Goal: Task Accomplishment & Management: Use online tool/utility

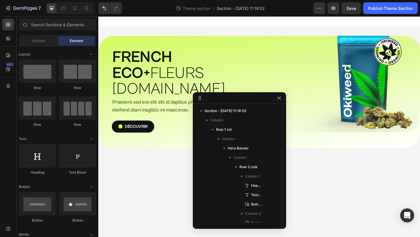
scroll to position [15, 0]
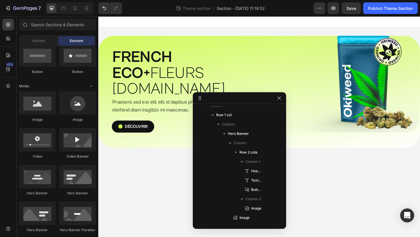
click at [150, 152] on body "⁠⁠⁠⁠⁠⁠⁠ FRENCH ECO+  FLEURS [DOMAIN_NAME] Heading Praesent sed est elit elit id…" at bounding box center [273, 136] width 350 height 240
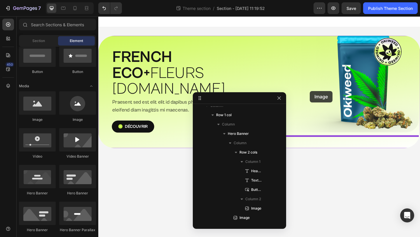
drag, startPoint x: 176, startPoint y: 119, endPoint x: 328, endPoint y: 97, distance: 154.1
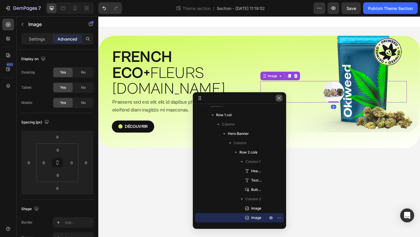
click at [280, 99] on icon "button" at bounding box center [279, 98] width 5 height 5
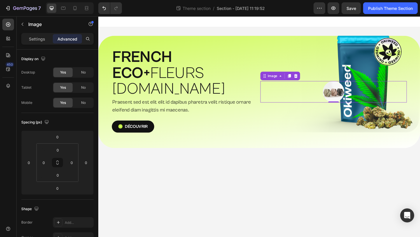
click at [352, 88] on img at bounding box center [353, 98] width 23 height 23
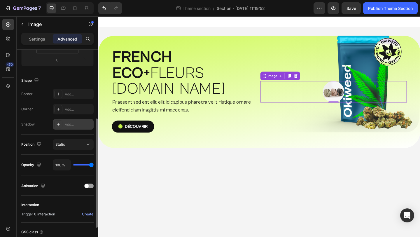
scroll to position [0, 0]
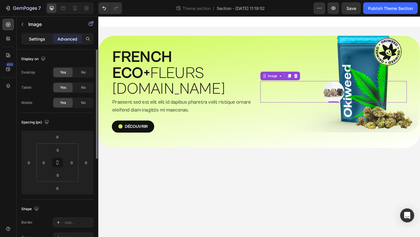
click at [42, 36] on p "Settings" at bounding box center [37, 39] width 16 height 6
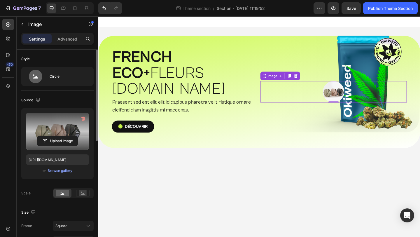
click at [55, 129] on label at bounding box center [57, 131] width 63 height 37
click at [55, 136] on input "file" at bounding box center [57, 141] width 40 height 10
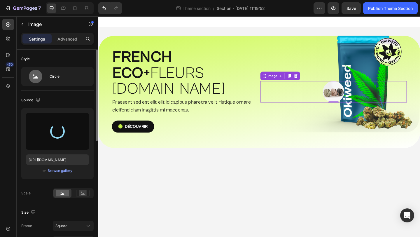
type input "[URL][DOMAIN_NAME]"
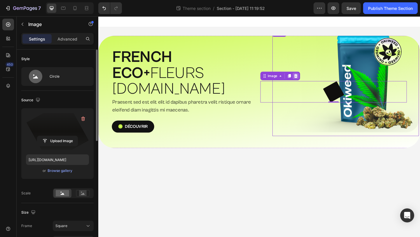
click at [315, 79] on icon at bounding box center [312, 81] width 5 height 5
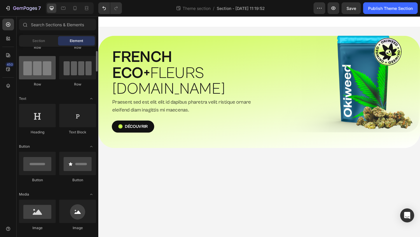
scroll to position [58, 0]
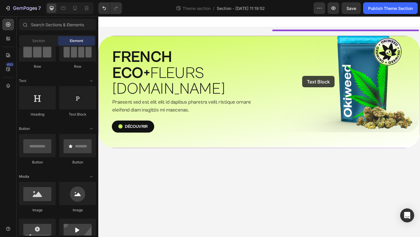
drag, startPoint x: 176, startPoint y: 119, endPoint x: 320, endPoint y: 81, distance: 149.0
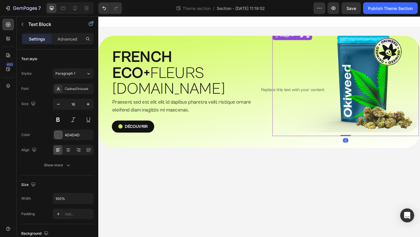
click at [317, 85] on img at bounding box center [366, 88] width 159 height 115
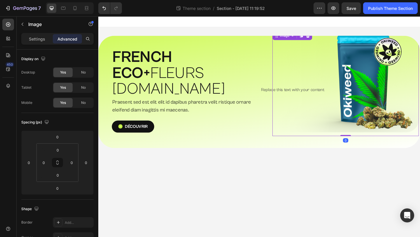
click at [311, 87] on img at bounding box center [366, 88] width 159 height 115
click at [289, 84] on img at bounding box center [366, 88] width 159 height 115
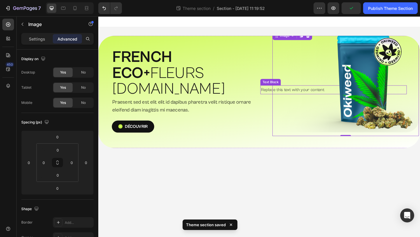
click at [275, 91] on div "Replace this text with your content" at bounding box center [353, 96] width 159 height 10
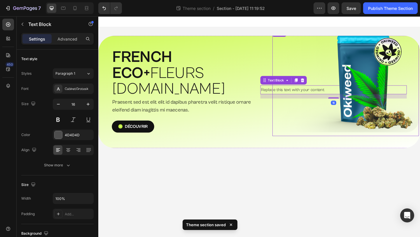
click at [317, 107] on img at bounding box center [366, 88] width 159 height 115
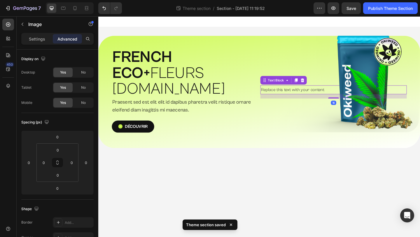
click at [281, 91] on div "Replace this text with your content" at bounding box center [353, 96] width 159 height 10
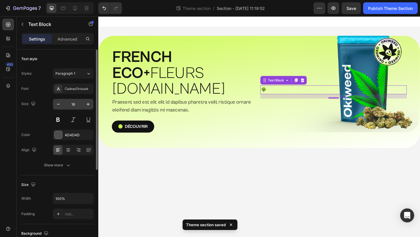
click at [76, 102] on input "16" at bounding box center [73, 104] width 19 height 10
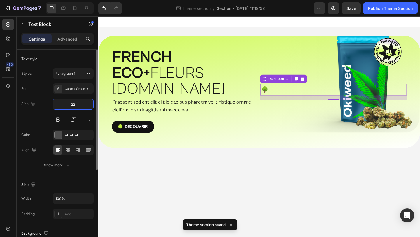
type input "2"
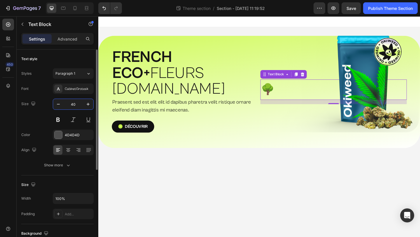
type input "4"
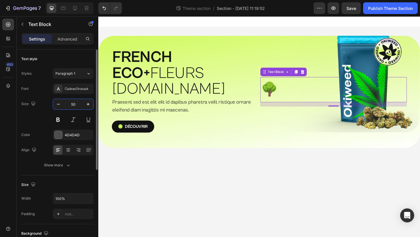
type input "50"
click at [39, 113] on div "Size 50" at bounding box center [57, 112] width 72 height 26
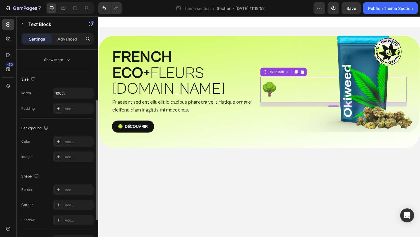
scroll to position [98, 0]
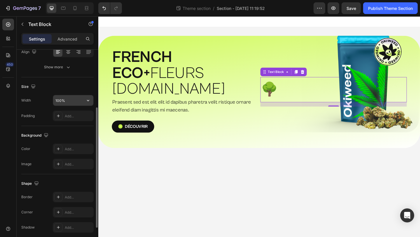
click at [77, 98] on input "100%" at bounding box center [73, 100] width 40 height 10
click at [87, 99] on icon "button" at bounding box center [88, 100] width 6 height 6
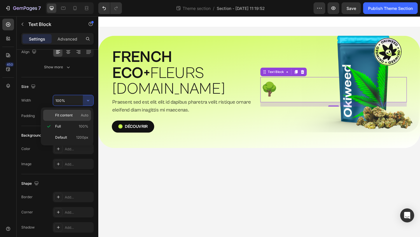
click at [79, 115] on p "Fit content Auto" at bounding box center [71, 115] width 33 height 5
type input "Auto"
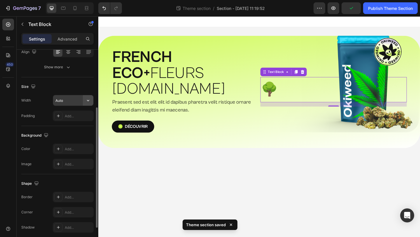
click at [91, 103] on button "button" at bounding box center [88, 100] width 10 height 10
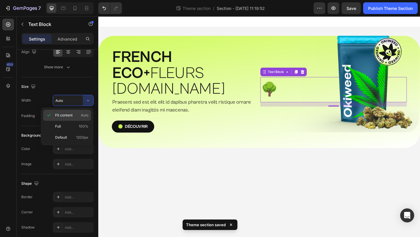
click at [88, 117] on span "Auto" at bounding box center [85, 115] width 8 height 5
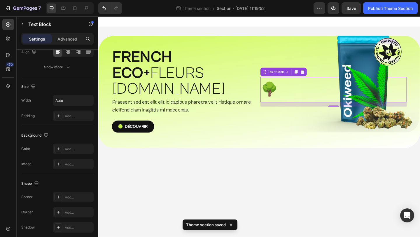
click at [200, 192] on body "⁠⁠⁠⁠⁠⁠⁠ FRENCH ECO+  FLEURS [DOMAIN_NAME] Heading Praesent sed est elit elit id…" at bounding box center [273, 136] width 350 height 240
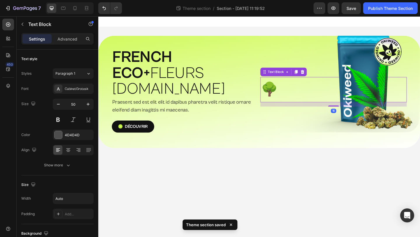
click at [280, 89] on p "🌳" at bounding box center [284, 96] width 18 height 26
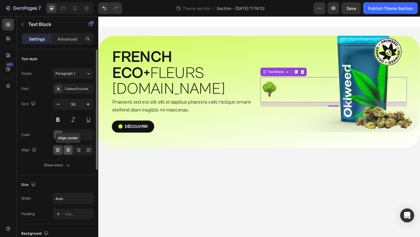
click at [68, 153] on div at bounding box center [68, 149] width 9 height 9
click at [60, 148] on icon at bounding box center [58, 150] width 6 height 6
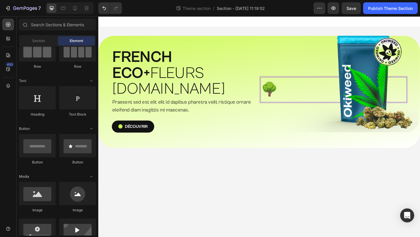
click at [267, 166] on body "⁠⁠⁠⁠⁠⁠⁠ FRENCH ECO+  FLEURS [DOMAIN_NAME] Heading Praesent sed est elit elit id…" at bounding box center [273, 136] width 350 height 240
click at [285, 91] on p "🌳" at bounding box center [284, 96] width 18 height 26
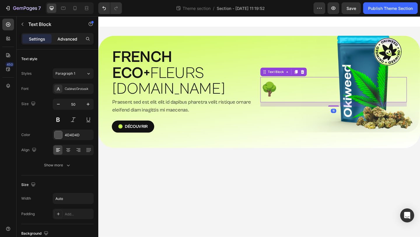
click at [72, 38] on p "Advanced" at bounding box center [67, 39] width 20 height 6
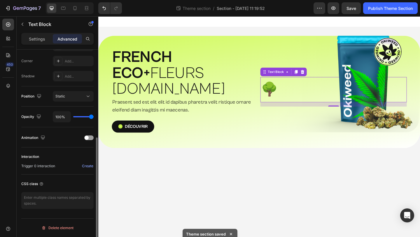
scroll to position [167, 0]
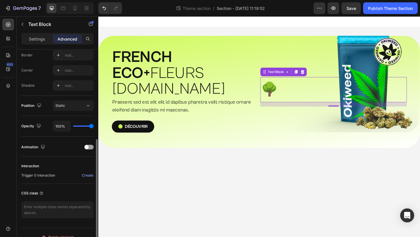
click at [58, 103] on span "Static" at bounding box center [60, 105] width 10 height 4
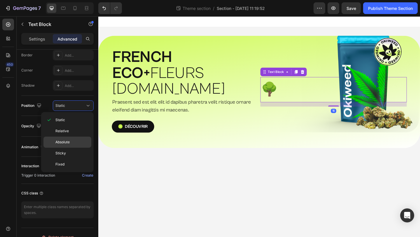
click at [62, 148] on div "Absolute" at bounding box center [67, 153] width 48 height 11
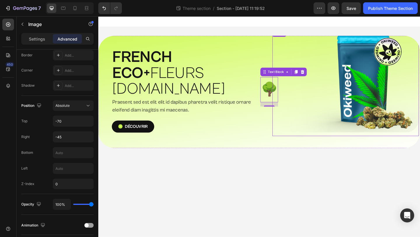
click at [318, 99] on img at bounding box center [366, 88] width 159 height 115
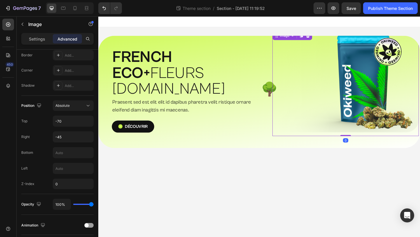
scroll to position [0, 0]
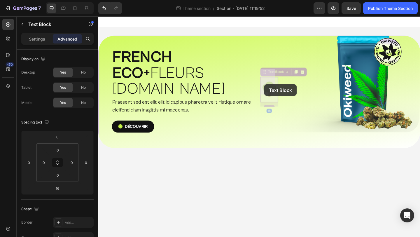
drag, startPoint x: 281, startPoint y: 88, endPoint x: 279, endPoint y: 90, distance: 3.5
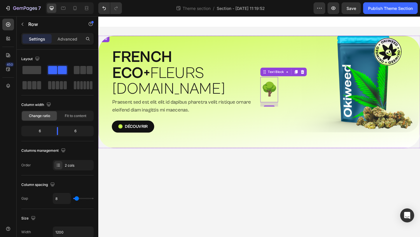
click at [244, 45] on div "⁠⁠⁠⁠⁠⁠⁠ FRENCH ECO+  FLEURS [DOMAIN_NAME] Heading Praesent sed est elit elit id…" at bounding box center [273, 98] width 350 height 122
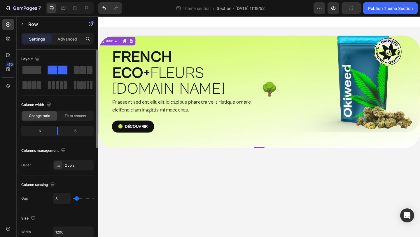
click at [58, 69] on span at bounding box center [62, 70] width 9 height 8
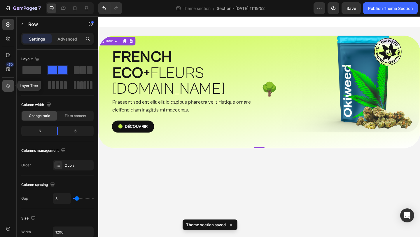
click at [8, 82] on div at bounding box center [8, 86] width 12 height 12
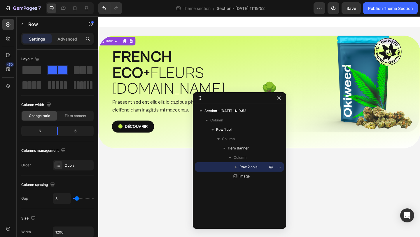
click at [236, 166] on icon "button" at bounding box center [235, 167] width 1 height 2
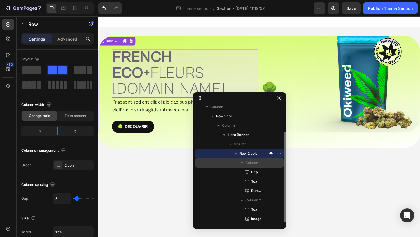
scroll to position [24, 0]
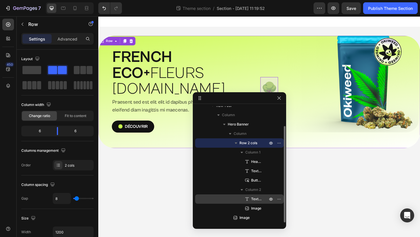
click at [256, 201] on span "Text Block" at bounding box center [256, 199] width 10 height 6
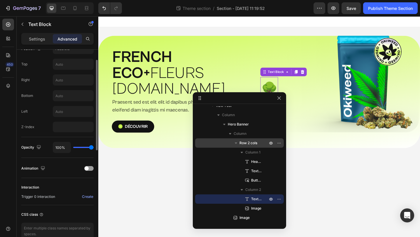
scroll to position [255, 0]
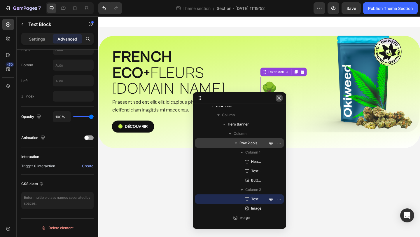
click at [280, 96] on icon "button" at bounding box center [279, 98] width 5 height 5
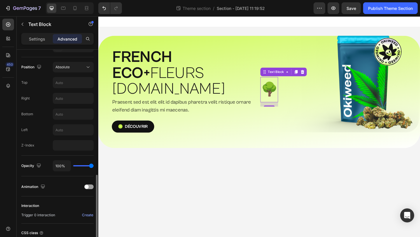
scroll to position [205, 0]
click at [72, 100] on input "text" at bounding box center [73, 98] width 40 height 10
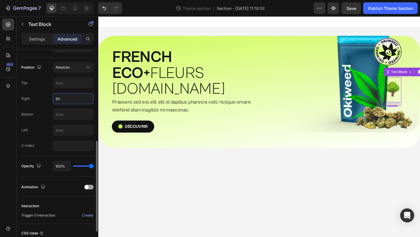
type input "2"
type input "7"
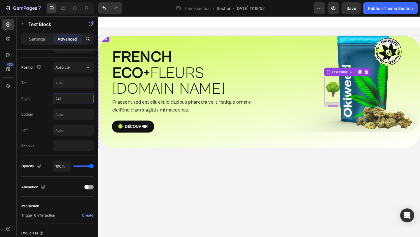
type input "240"
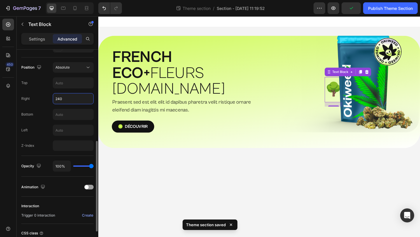
click at [44, 111] on div "Bottom" at bounding box center [57, 114] width 72 height 11
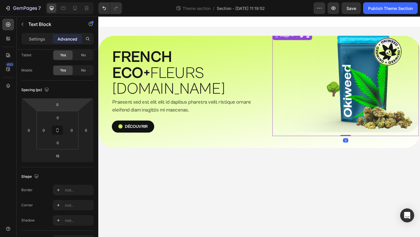
scroll to position [0, 0]
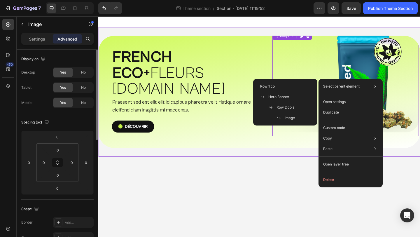
click at [303, 164] on body "⁠⁠⁠⁠⁠⁠⁠ FRENCH ECO+  FLEURS [DOMAIN_NAME] Heading Praesent sed est elit elit id…" at bounding box center [273, 136] width 350 height 240
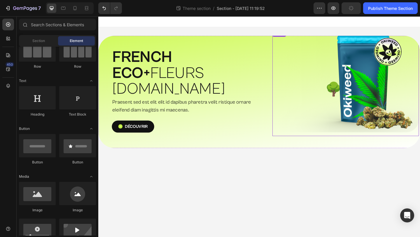
click at [353, 85] on img at bounding box center [366, 88] width 159 height 115
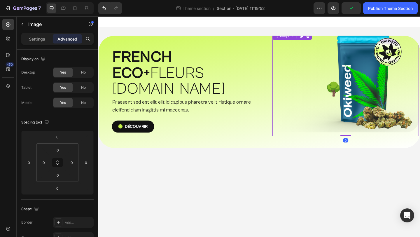
click at [353, 85] on img at bounding box center [366, 88] width 159 height 115
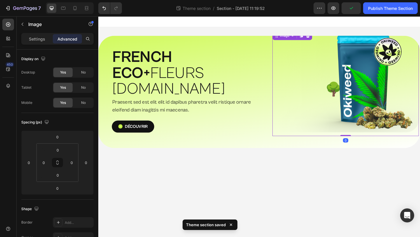
click at [317, 107] on img at bounding box center [366, 88] width 159 height 115
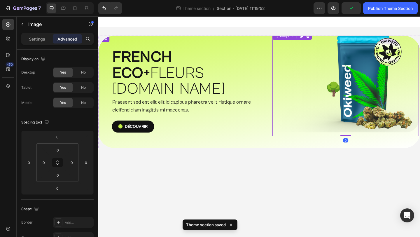
click at [281, 88] on div "🌳 Text Block Image 0" at bounding box center [353, 98] width 159 height 93
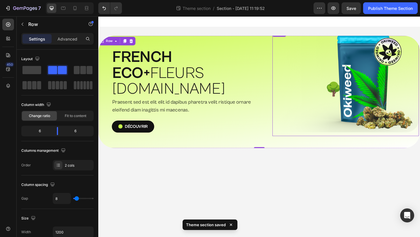
click at [351, 85] on img at bounding box center [366, 88] width 159 height 115
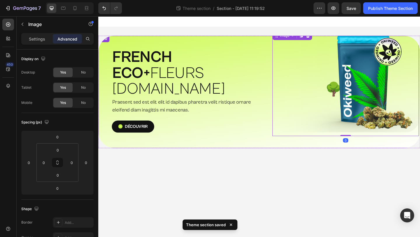
click at [281, 140] on div "⁠⁠⁠⁠⁠⁠⁠ FRENCH ECO+  FLEURS [DOMAIN_NAME] Heading Praesent sed est elit elit id…" at bounding box center [273, 98] width 350 height 122
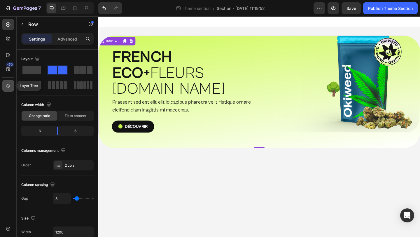
click at [7, 87] on icon at bounding box center [8, 86] width 6 height 6
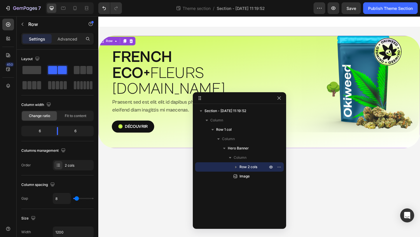
click at [239, 166] on button "button" at bounding box center [235, 166] width 7 height 7
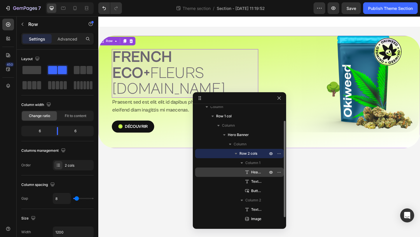
scroll to position [15, 0]
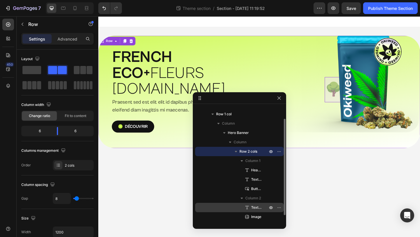
click at [255, 204] on span "Text Block" at bounding box center [256, 207] width 10 height 6
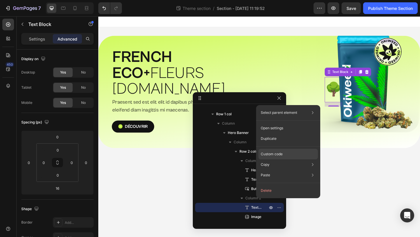
click at [273, 153] on p "Custom code" at bounding box center [272, 153] width 22 height 5
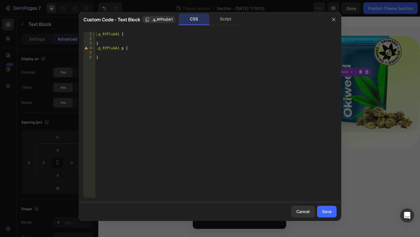
click at [118, 38] on div ".g_RfPluGA1 { } .g_RfPluGA1 p { }" at bounding box center [215, 119] width 241 height 175
type textarea "transform: rotate(-20deg);"
click at [325, 210] on div "Save" at bounding box center [327, 211] width 10 height 6
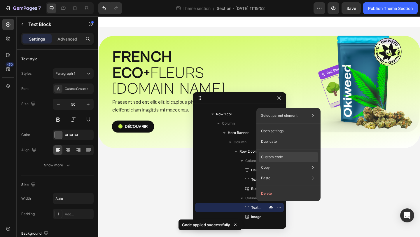
click at [276, 158] on p "Custom code" at bounding box center [272, 156] width 22 height 5
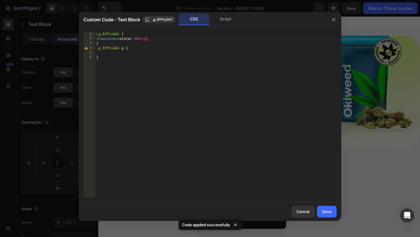
click at [138, 38] on div ".g_RfPluGA1 { transform : rotate( -20 deg ) ; } .g_RfPluGA1 p { }" at bounding box center [215, 119] width 241 height 175
type textarea "transform: rotate(-50deg);"
click at [328, 212] on div "Save" at bounding box center [327, 211] width 10 height 6
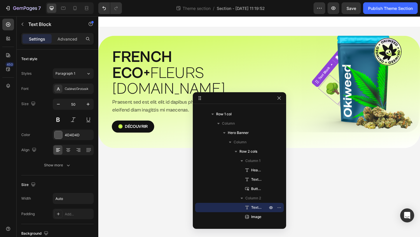
click at [354, 209] on body "⁠⁠⁠⁠⁠⁠⁠ FRENCH ECO+  FLEURS [DOMAIN_NAME] Heading Praesent sed est elit elit id…" at bounding box center [273, 136] width 350 height 240
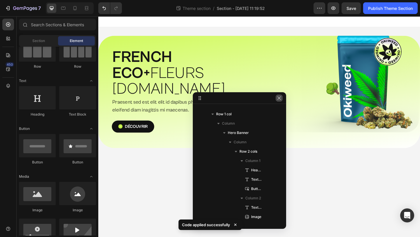
click at [280, 96] on icon "button" at bounding box center [279, 98] width 5 height 5
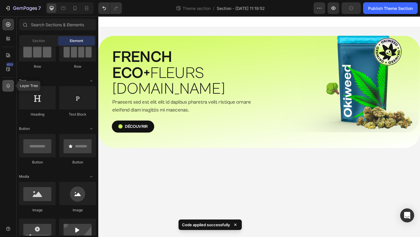
click at [10, 84] on icon at bounding box center [8, 86] width 6 height 6
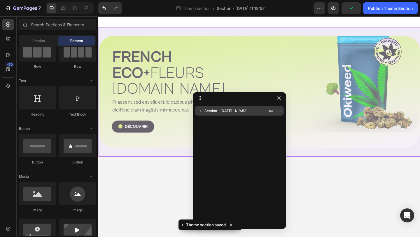
click at [208, 110] on span "Section - [DATE] 11:19:52" at bounding box center [225, 111] width 42 height 6
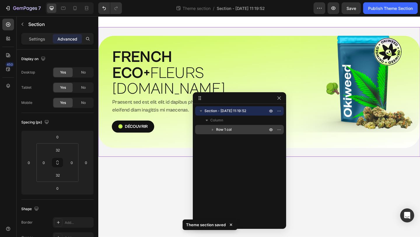
click at [211, 131] on icon "button" at bounding box center [213, 130] width 6 height 6
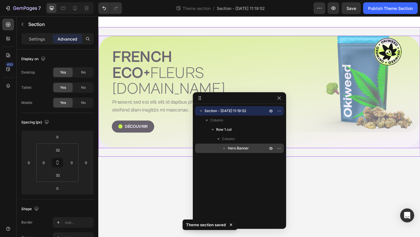
click at [222, 147] on icon "button" at bounding box center [224, 148] width 6 height 6
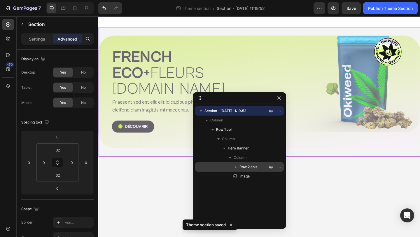
click at [236, 168] on icon "button" at bounding box center [236, 167] width 6 height 6
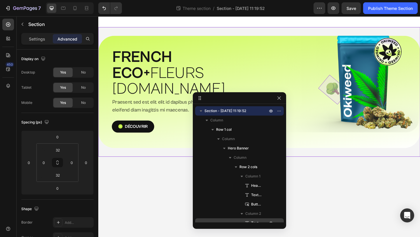
click at [255, 222] on span "Text Block" at bounding box center [256, 223] width 10 height 6
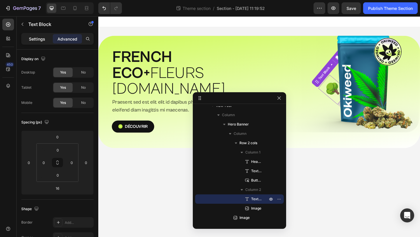
click at [40, 38] on p "Settings" at bounding box center [37, 39] width 16 height 6
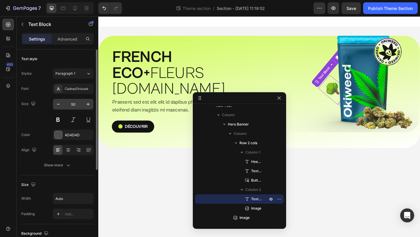
click at [74, 102] on input "50" at bounding box center [73, 104] width 19 height 10
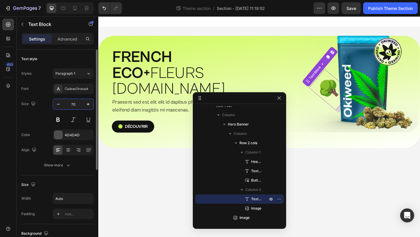
type input "70"
click at [33, 119] on div "Size 70" at bounding box center [57, 112] width 72 height 26
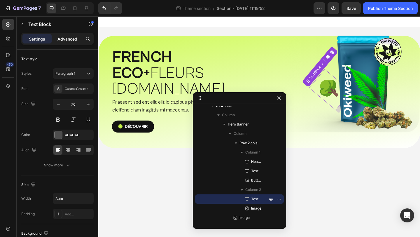
click at [62, 41] on p "Advanced" at bounding box center [67, 39] width 20 height 6
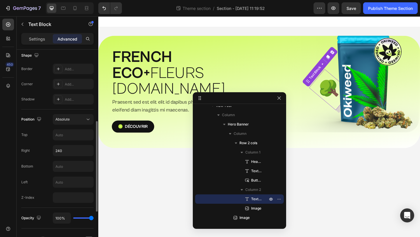
scroll to position [159, 0]
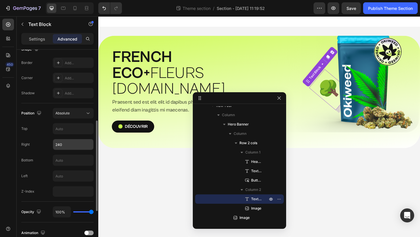
click at [62, 145] on input "240" at bounding box center [73, 144] width 40 height 10
type input "220"
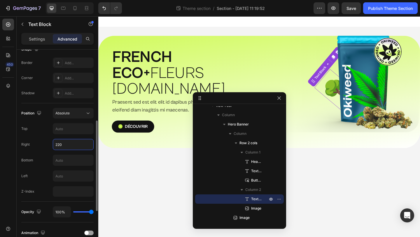
click at [38, 147] on div "Right 220" at bounding box center [57, 144] width 72 height 11
click at [278, 98] on icon "button" at bounding box center [279, 98] width 5 height 5
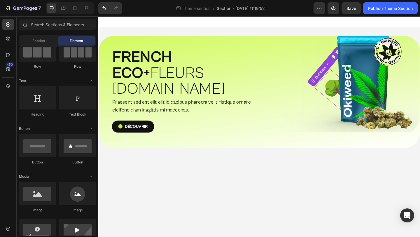
click at [321, 207] on body "⁠⁠⁠⁠⁠⁠⁠ FRENCH ECO+  FLEURS [DOMAIN_NAME] Heading Praesent sed est elit elit id…" at bounding box center [273, 136] width 350 height 240
